Goal: Find specific page/section

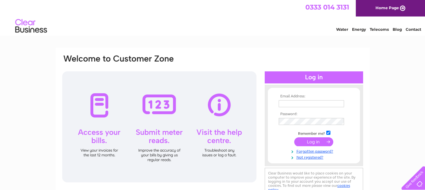
type input "[EMAIL_ADDRESS][DOMAIN_NAME]"
click at [313, 143] on input "submit" at bounding box center [313, 141] width 39 height 9
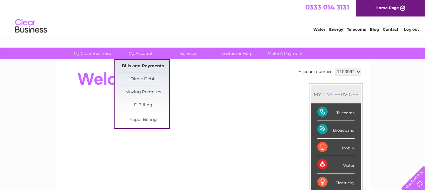
click at [139, 69] on link "Bills and Payments" at bounding box center [143, 66] width 52 height 13
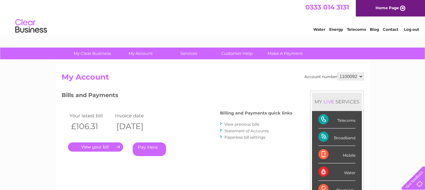
click at [87, 147] on link "." at bounding box center [95, 146] width 55 height 9
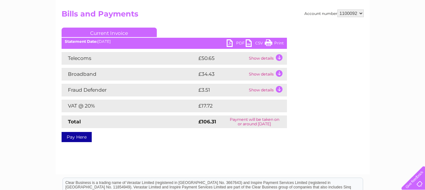
scroll to position [32, 0]
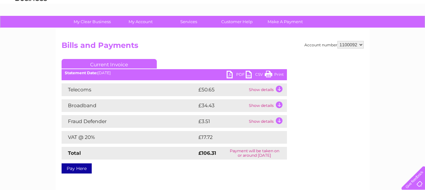
click at [238, 74] on link "PDF" at bounding box center [236, 75] width 19 height 9
